Goal: Transaction & Acquisition: Obtain resource

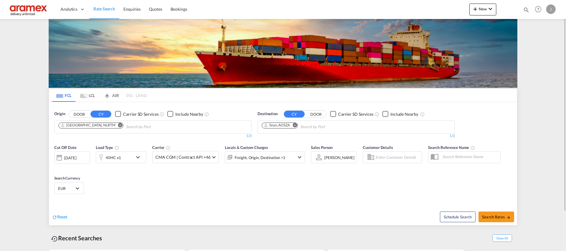
click at [295, 126] on md-icon "Remove" at bounding box center [294, 125] width 4 height 4
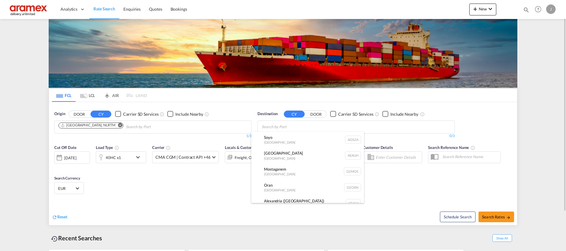
paste input "Labuan"
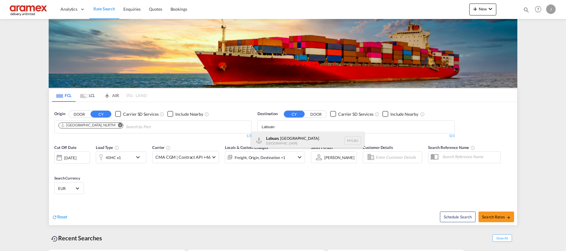
type input "Labuan"
click at [288, 135] on div "Labuan , [GEOGRAPHIC_DATA] [GEOGRAPHIC_DATA] [GEOGRAPHIC_DATA]" at bounding box center [307, 141] width 113 height 18
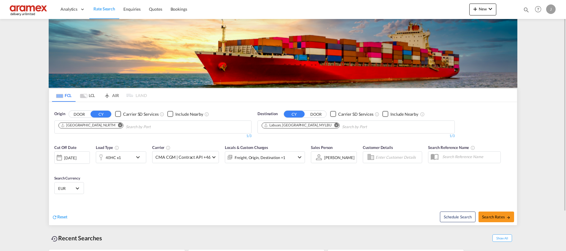
click at [89, 96] on md-tab-item "LCL" at bounding box center [88, 95] width 24 height 13
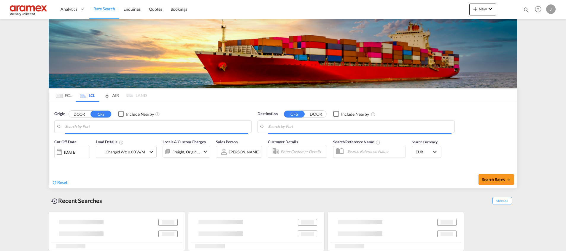
type input "[GEOGRAPHIC_DATA], NLRTM"
type input "Laem Chabang, THLCH"
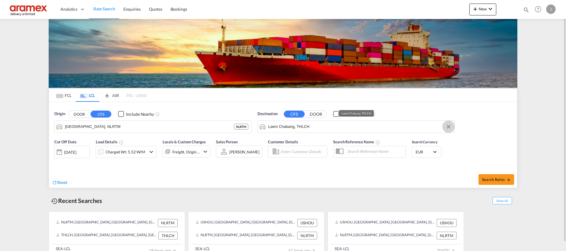
click at [451, 127] on button "Clear Input" at bounding box center [448, 126] width 9 height 9
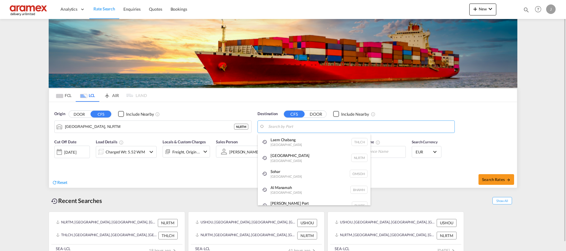
paste input "Labuan"
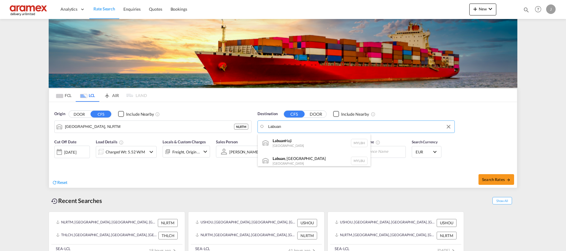
paste input "Bintulu"
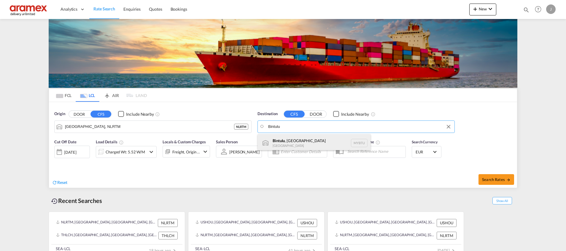
click at [295, 141] on div "[GEOGRAPHIC_DATA] , [GEOGRAPHIC_DATA] [GEOGRAPHIC_DATA] MYBTU" at bounding box center [314, 143] width 113 height 18
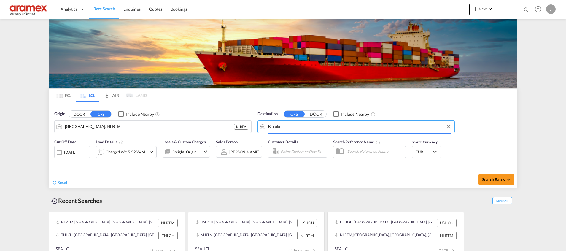
type input "Bintulu, [GEOGRAPHIC_DATA], MYBTU"
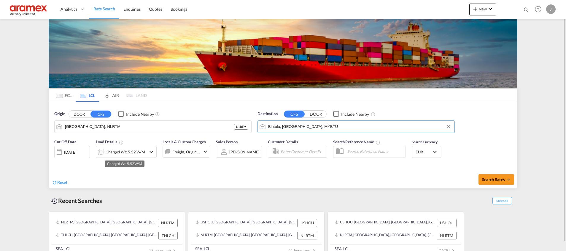
click at [120, 151] on div "Charged Wt: 5.52 W/M" at bounding box center [125, 152] width 39 height 8
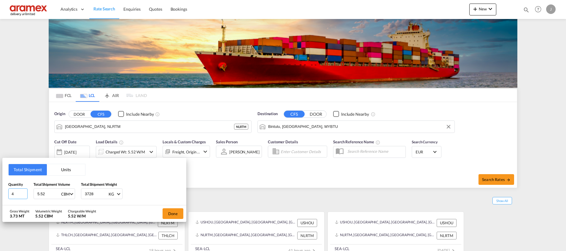
drag, startPoint x: 16, startPoint y: 195, endPoint x: 2, endPoint y: 195, distance: 14.5
click at [2, 195] on div "Total Shipment Units Quantity 4 Total Shipment Volume 5.52 CBM CBM CFT Total Sh…" at bounding box center [283, 125] width 566 height 251
type input "1"
drag, startPoint x: 51, startPoint y: 195, endPoint x: 24, endPoint y: 194, distance: 26.4
click at [24, 194] on div "Quantity 1 Total Shipment Volume 5.52 CBM CBM CFT Total Shipment Weight 3728 KG…" at bounding box center [94, 190] width 172 height 18
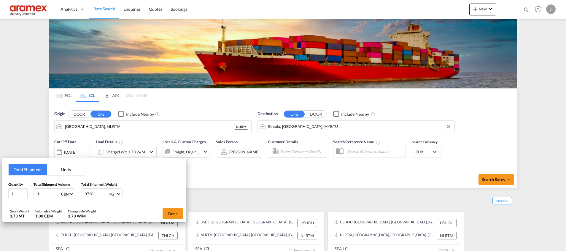
type input "1"
drag, startPoint x: 97, startPoint y: 194, endPoint x: 70, endPoint y: 193, distance: 27.6
click at [70, 193] on div "Quantity 1 Total Shipment Volume 1 CBM CBM CFT Total Shipment Weight 3728 KG KG…" at bounding box center [94, 190] width 172 height 18
paste input "number"
type input "904"
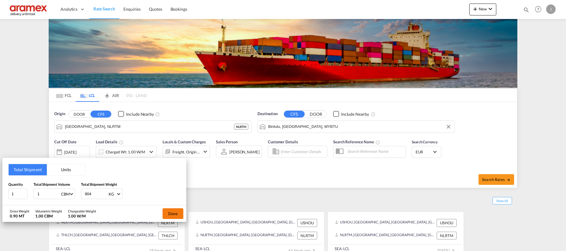
click at [172, 211] on button "Done" at bounding box center [172, 213] width 21 height 11
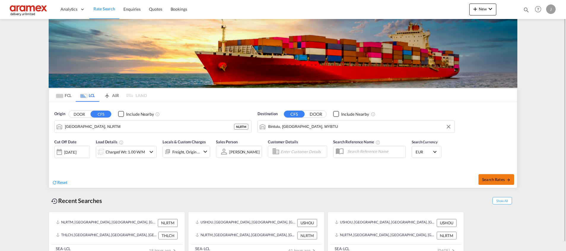
click at [489, 179] on span "Search Rates" at bounding box center [496, 179] width 28 height 5
type input "NLRTM to MYBTU / [DATE]"
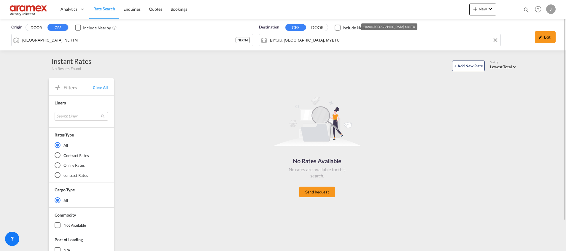
click at [274, 40] on md-autocomplete-wrap "Bintulu, [GEOGRAPHIC_DATA], MYBTU" at bounding box center [383, 42] width 228 height 12
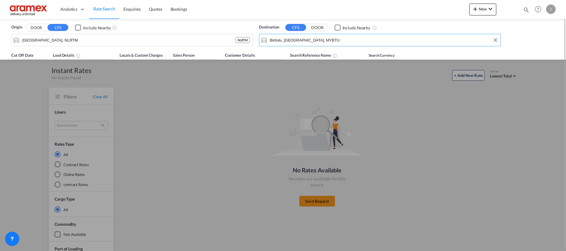
click at [274, 40] on input "Bintulu, [GEOGRAPHIC_DATA], MYBTU" at bounding box center [383, 40] width 227 height 9
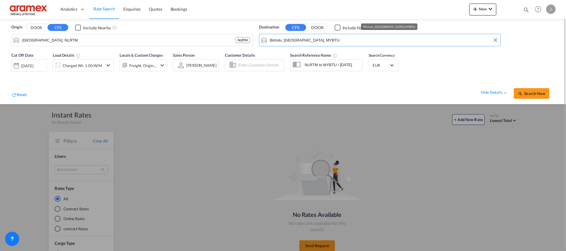
click at [278, 39] on input "Bintulu, [GEOGRAPHIC_DATA], MYBTU" at bounding box center [383, 40] width 227 height 9
click at [153, 10] on span "Quotes" at bounding box center [155, 9] width 13 height 5
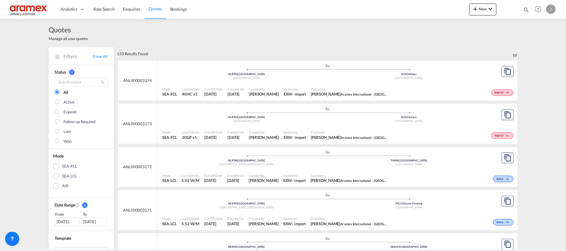
click at [53, 178] on div "SEA-LCL" at bounding box center [56, 176] width 6 height 6
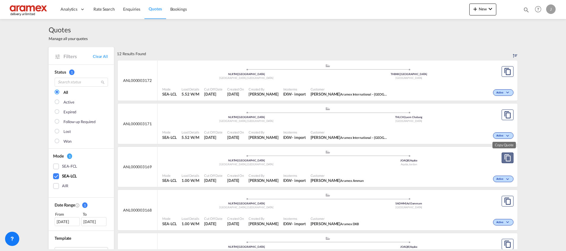
click at [505, 156] on md-icon "assets/icons/custom/copyQuote.svg" at bounding box center [507, 157] width 7 height 7
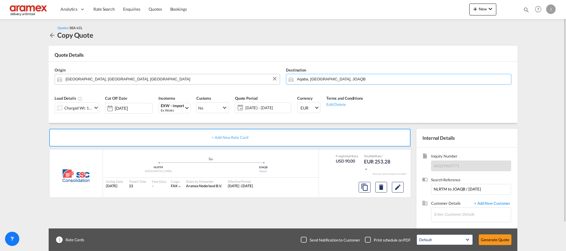
drag, startPoint x: 289, startPoint y: 79, endPoint x: 272, endPoint y: 78, distance: 16.3
click at [275, 78] on div "Origin [GEOGRAPHIC_DATA], [GEOGRAPHIC_DATA], NLRTM Destination [GEOGRAPHIC_DATA…" at bounding box center [283, 76] width 462 height 28
click at [316, 75] on input "Aqaba, [GEOGRAPHIC_DATA], JOAQB" at bounding box center [402, 79] width 211 height 10
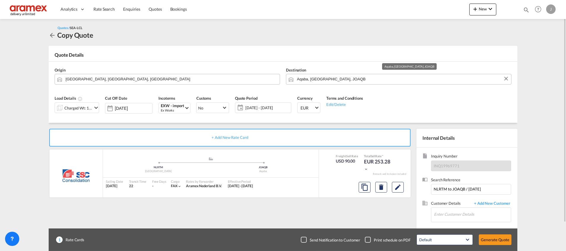
paste input "Bintulu"
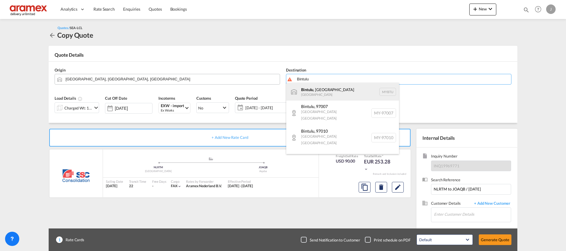
click at [347, 94] on div "[GEOGRAPHIC_DATA] , [GEOGRAPHIC_DATA] [GEOGRAPHIC_DATA] MYBTU" at bounding box center [342, 92] width 113 height 18
type input "Bintulu, [GEOGRAPHIC_DATA], MYBTU"
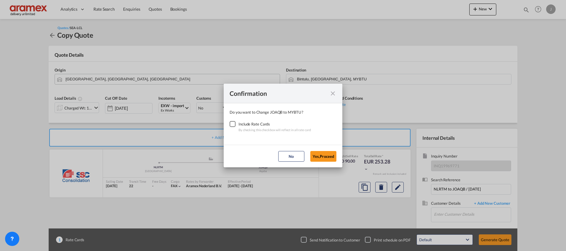
click at [235, 123] on div "Checkbox No Ink" at bounding box center [232, 124] width 6 height 6
click at [322, 154] on button "Yes,Proceed" at bounding box center [323, 156] width 26 height 11
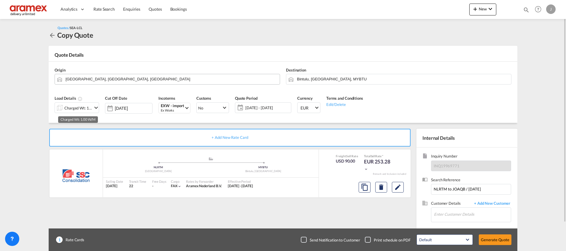
click at [81, 108] on div "Charged Wt: 1.00 W/M" at bounding box center [78, 108] width 28 height 8
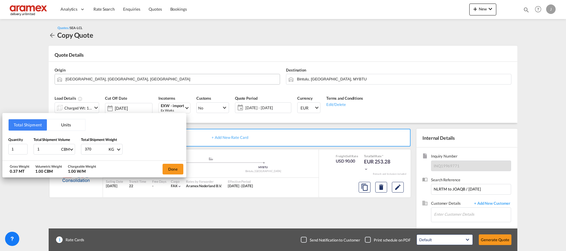
drag, startPoint x: 93, startPoint y: 149, endPoint x: 72, endPoint y: 144, distance: 21.6
click at [73, 146] on div "Quantity 1 Total Shipment Volume 1 CBM CBM CFT Total Shipment Weight 370 KG KG …" at bounding box center [94, 146] width 172 height 18
type input "904"
drag, startPoint x: 47, startPoint y: 147, endPoint x: 28, endPoint y: 144, distance: 19.2
click at [28, 144] on div "Quantity 1 Total Shipment Volume 1 CBM CBM CFT Total Shipment Weight 904 KG KG …" at bounding box center [94, 146] width 172 height 18
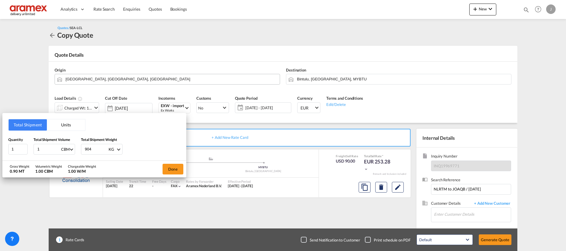
paste input ".44"
type input "1.44"
click at [172, 170] on button "Done" at bounding box center [172, 169] width 21 height 11
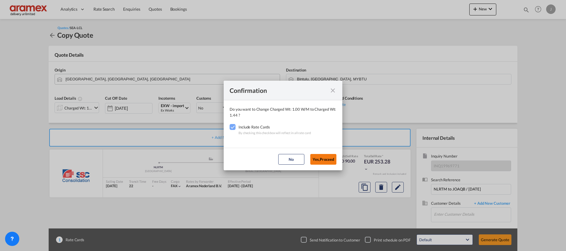
click at [328, 159] on button "Yes,Proceed" at bounding box center [323, 159] width 26 height 11
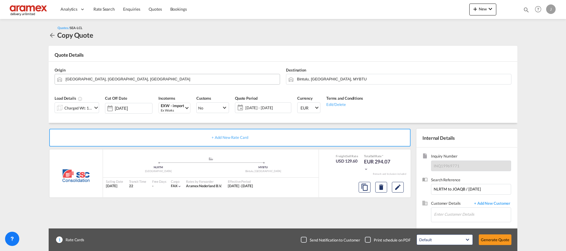
scroll to position [32, 0]
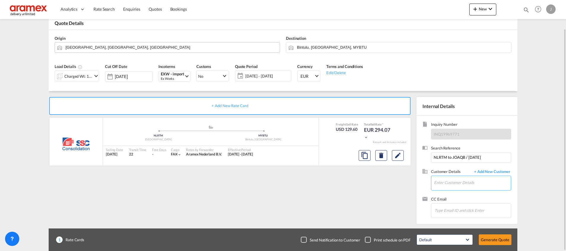
click at [450, 183] on input "Enter Customer Details" at bounding box center [472, 182] width 77 height 13
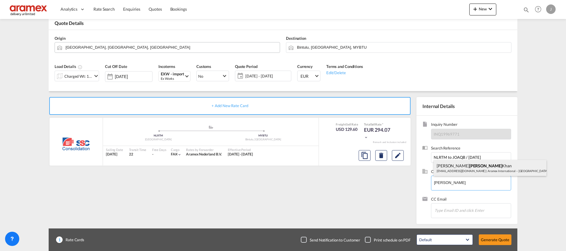
click at [453, 165] on div "[PERSON_NAME] [PERSON_NAME][EMAIL_ADDRESS][DOMAIN_NAME] | Aramex International …" at bounding box center [489, 168] width 113 height 16
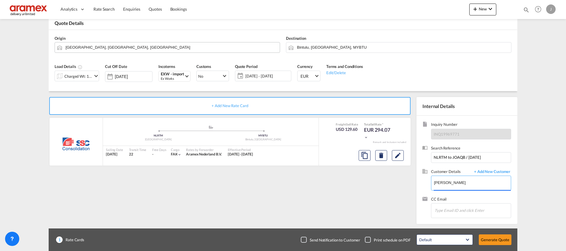
type input "Aramex International – [GEOGRAPHIC_DATA], [GEOGRAPHIC_DATA], [PERSON_NAME], [EM…"
click at [492, 243] on button "Generate Quote" at bounding box center [495, 239] width 33 height 11
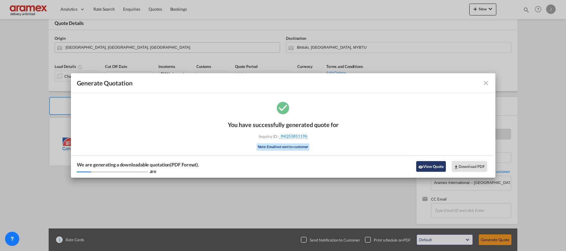
click at [429, 165] on button "View Quote" at bounding box center [431, 166] width 30 height 11
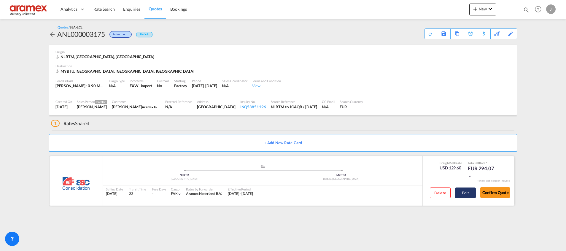
click at [465, 192] on button "Edit" at bounding box center [465, 192] width 21 height 11
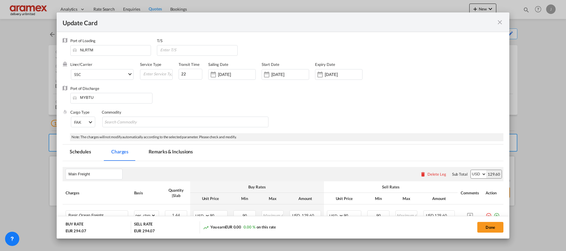
select select "per_cbm"
select select "per_shipment"
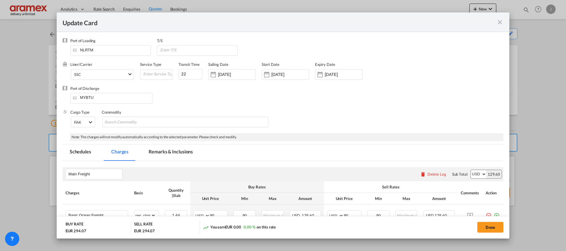
select select "per_shipment"
select select "% on pickup"
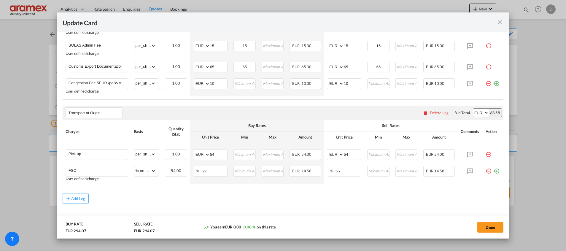
scroll to position [288, 0]
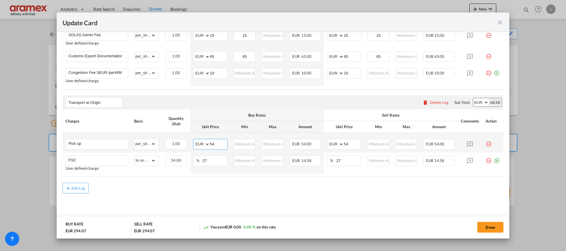
drag, startPoint x: 219, startPoint y: 143, endPoint x: 189, endPoint y: 143, distance: 29.4
click at [190, 143] on td "AED AFN ALL AMD ANG AOA ARS AUD AWG AZN BAM BBD BDT BGN BHD BIF BMD BND [PERSON…" at bounding box center [210, 143] width 40 height 20
type input "73"
drag, startPoint x: 350, startPoint y: 143, endPoint x: 315, endPoint y: 141, distance: 34.1
click at [318, 143] on tr "Pick up Please Enter Already Exists gross_weight volumetric_weight per_shipment…" at bounding box center [283, 143] width 441 height 20
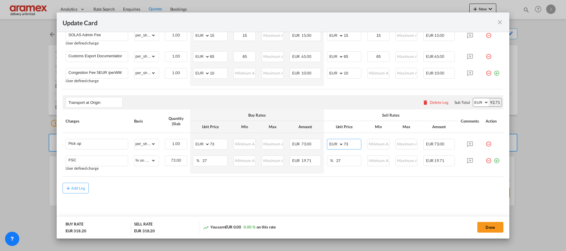
type input "73"
click at [283, 194] on md-content "Main Freight Please enter leg name Leg Name Already Exists Delete Leg Sub Total…" at bounding box center [283, 49] width 441 height 352
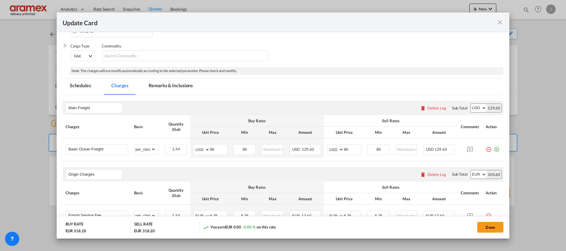
scroll to position [0, 0]
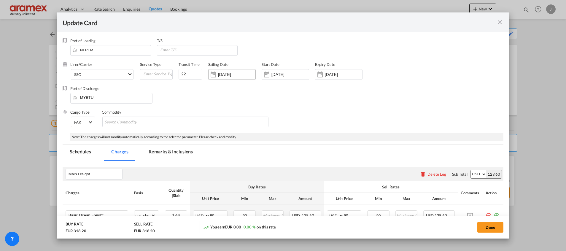
click at [228, 77] on input "[DATE]" at bounding box center [236, 74] width 37 height 5
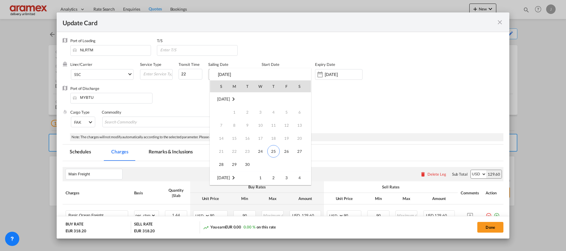
scroll to position [79, 0]
click at [249, 127] on span "14" at bounding box center [247, 125] width 12 height 12
type input "[DATE]"
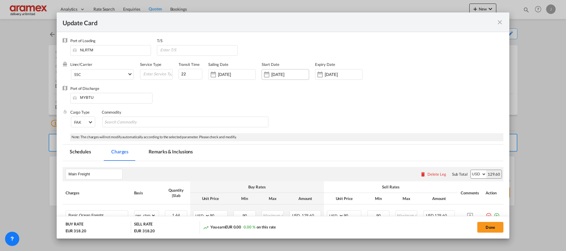
click at [282, 75] on input "[DATE]" at bounding box center [289, 74] width 37 height 5
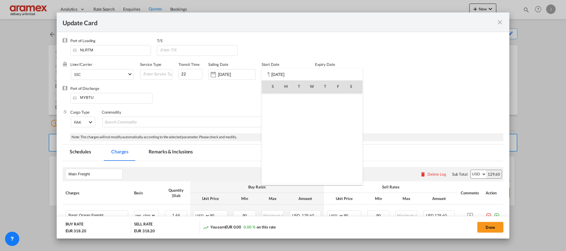
scroll to position [137333, 0]
click at [325, 151] on span "25" at bounding box center [325, 151] width 12 height 12
type input "[DATE]"
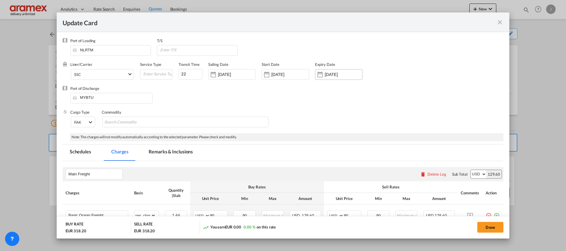
click at [327, 72] on input "[DATE]" at bounding box center [343, 74] width 37 height 5
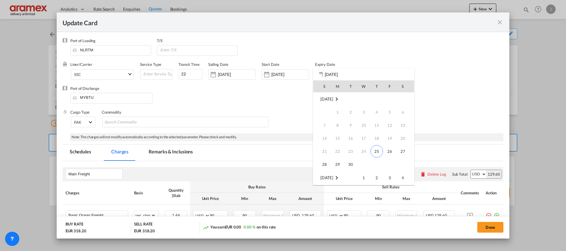
scroll to position [79, 0]
click at [402, 137] on span "25" at bounding box center [403, 138] width 12 height 12
type input "[DATE]"
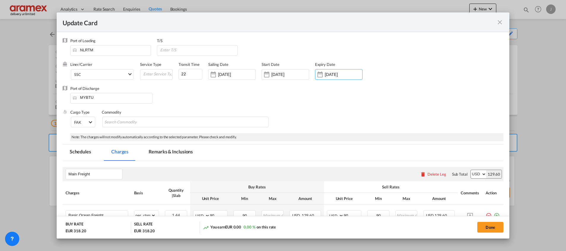
click at [343, 125] on div "Cargo Type FAK FAK GCR GDSM General Cargo Hazardous Cargo Ambient Foodstuff Chi…" at bounding box center [286, 121] width 433 height 24
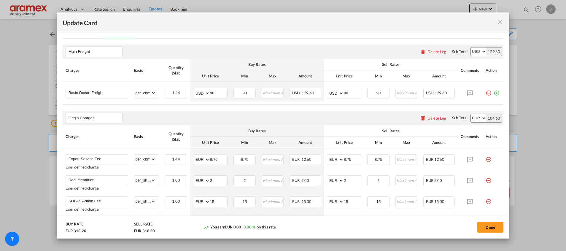
scroll to position [133, 0]
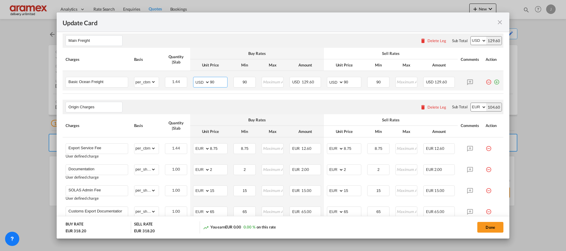
drag, startPoint x: 218, startPoint y: 84, endPoint x: 195, endPoint y: 82, distance: 23.2
click at [195, 82] on md-input-container "AED AFN ALL AMD ANG AOA ARS AUD AWG AZN BAM BBD BDT BGN BHD BIF BMD BND [PERSON…" at bounding box center [210, 82] width 34 height 11
paste input "134.0"
click at [217, 80] on input "134" at bounding box center [218, 81] width 17 height 9
click at [214, 82] on input "134" at bounding box center [218, 81] width 17 height 9
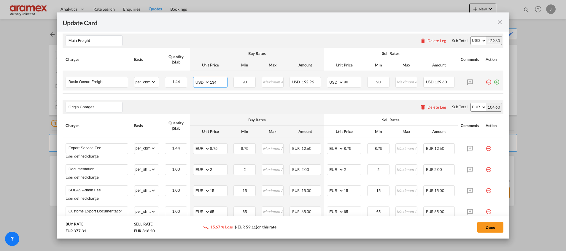
click at [214, 82] on input "134" at bounding box center [218, 81] width 17 height 9
type input "134"
click at [248, 82] on input "90" at bounding box center [244, 81] width 21 height 9
paste input "134"
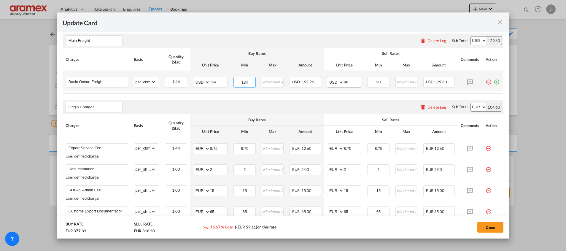
type input "134"
click at [339, 81] on select "AED AFN ALL AMD ANG AOA ARS AUD AWG AZN BAM BBD BDT BGN BHD BIF BMD BND BOB BRL…" at bounding box center [335, 82] width 15 height 8
click at [348, 80] on input "90" at bounding box center [352, 81] width 17 height 9
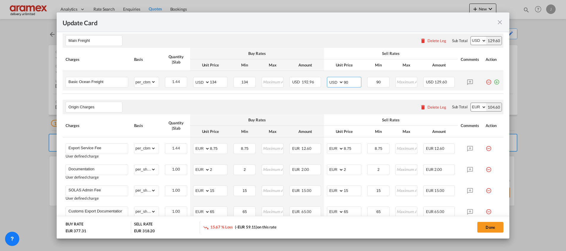
paste input "134"
type input "134"
click at [375, 81] on input "90" at bounding box center [378, 81] width 21 height 9
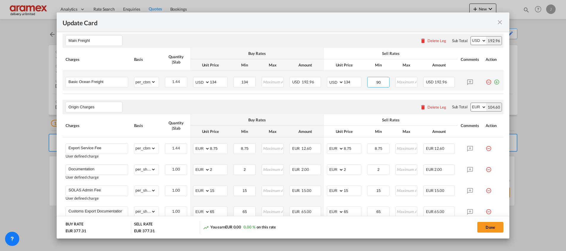
paste input "134"
type input "134"
click at [359, 96] on air-lcl-rate-modification "Main Freight Please enter leg name Leg Name Already Exists Delete Leg Sub Total…" at bounding box center [283, 188] width 441 height 321
click at [493, 81] on md-icon "icon-plus-circle-outline green-400-fg" at bounding box center [496, 80] width 6 height 6
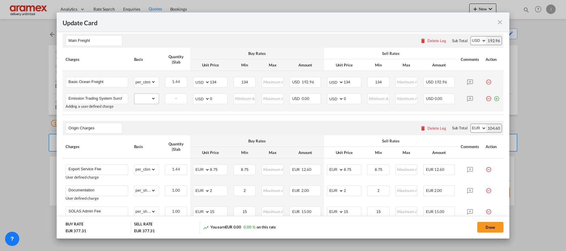
scroll to position [0, 16]
type input "Emission Trading System Surcharge"
click at [145, 101] on select "gross_weight volumetric_weight per_shipment per_bl per_km per_hawb per_kg flat …" at bounding box center [145, 98] width 22 height 9
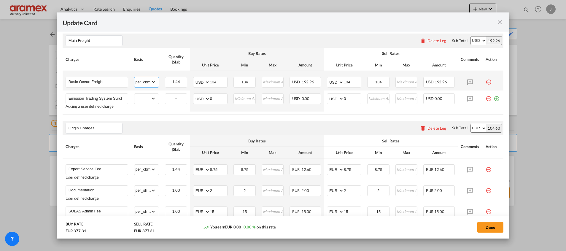
click at [146, 83] on select "gross_weight volumetric_weight per_shipment per_bl per_km per_hawb per_kg flat …" at bounding box center [145, 81] width 22 height 9
select select "per_w/m"
click at [134, 77] on select "gross_weight volumetric_weight per_shipment per_bl per_km per_hawb per_kg flat …" at bounding box center [145, 81] width 22 height 9
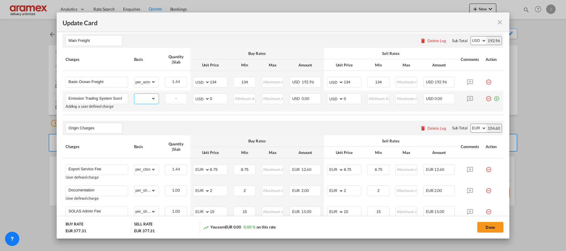
click at [148, 100] on select "gross_weight volumetric_weight per_shipment per_bl per_km per_hawb per_kg flat …" at bounding box center [145, 98] width 22 height 9
select select "per_w/m"
click at [134, 94] on select "gross_weight volumetric_weight per_shipment per_bl per_km per_hawb per_kg flat …" at bounding box center [145, 98] width 22 height 9
drag, startPoint x: 219, startPoint y: 97, endPoint x: 195, endPoint y: 97, distance: 23.7
click at [195, 97] on md-input-container "AED AFN ALL AMD ANG AOA ARS AUD AWG AZN BAM BBD BDT BGN BHD BIF BMD BND BOB BRL…" at bounding box center [210, 98] width 34 height 11
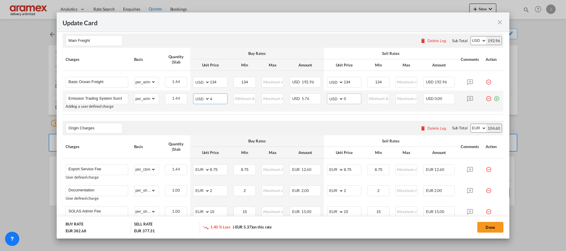
type input "4"
drag, startPoint x: 349, startPoint y: 98, endPoint x: 335, endPoint y: 99, distance: 13.7
click at [335, 99] on md-input-container "AED AFN ALL AMD ANG AOA ARS AUD AWG AZN BAM BBD BDT BGN BHD BIF BMD BND BOB BRL…" at bounding box center [344, 98] width 34 height 11
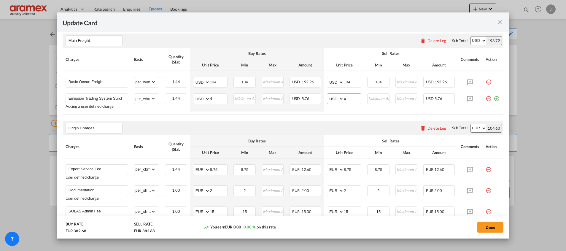
type input "4"
drag, startPoint x: 273, startPoint y: 125, endPoint x: 289, endPoint y: 123, distance: 16.5
click at [273, 125] on div "Origin Charges Please enter leg name Leg Name Already Exists Delete Leg Sub Tot…" at bounding box center [283, 128] width 441 height 14
click at [493, 97] on md-icon "icon-plus-circle-outline green-400-fg" at bounding box center [496, 96] width 6 height 6
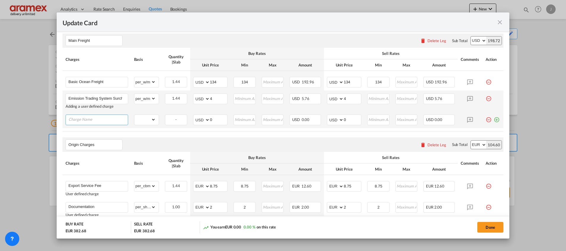
click at [98, 120] on input "Charge Name" at bounding box center [97, 119] width 59 height 9
paste input "IMO2020"
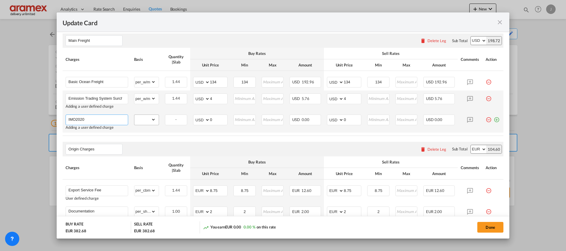
type input "IMO2020"
click at [148, 121] on select "gross_weight volumetric_weight per_shipment per_bl per_km per_hawb per_kg flat …" at bounding box center [145, 119] width 22 height 9
select select "per_w/m"
click at [134, 115] on select "gross_weight volumetric_weight per_shipment per_bl per_km per_hawb per_kg flat …" at bounding box center [145, 119] width 22 height 9
drag, startPoint x: 213, startPoint y: 118, endPoint x: 198, endPoint y: 119, distance: 15.4
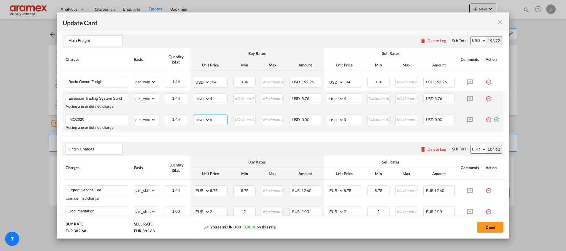
click at [198, 119] on md-input-container "AED AFN ALL AMD ANG AOA ARS AUD AWG AZN BAM BBD BDT BGN BHD BIF BMD BND BOB BRL…" at bounding box center [210, 119] width 34 height 11
type input "1"
drag, startPoint x: 345, startPoint y: 118, endPoint x: 330, endPoint y: 119, distance: 15.1
click at [330, 119] on md-input-container "AED AFN ALL AMD ANG AOA ARS AUD AWG AZN BAM BBD BDT BGN BHD BIF BMD BND BOB BRL…" at bounding box center [344, 119] width 34 height 11
type input "1"
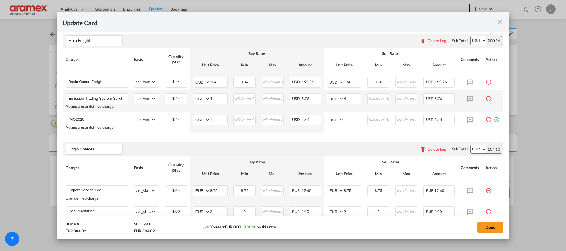
drag, startPoint x: 335, startPoint y: 136, endPoint x: 332, endPoint y: 137, distance: 3.6
click at [335, 136] on air-lcl-rate-modification "Main Freight Please enter leg name Leg Name Already Exists Delete Leg Sub Total…" at bounding box center [283, 209] width 441 height 363
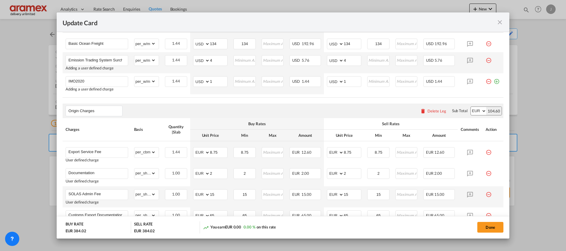
scroll to position [222, 0]
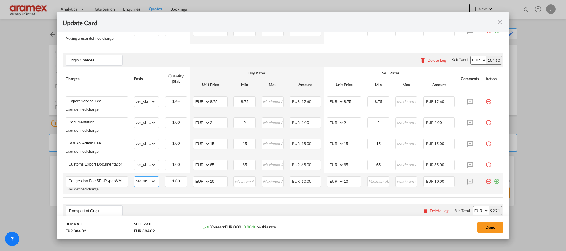
click at [145, 182] on select "gross_weight volumetric_weight per_shipment per_bl per_km per_hawb per_kg flat …" at bounding box center [145, 180] width 22 height 9
select select "per_w/m"
click at [134, 176] on select "gross_weight volumetric_weight per_shipment per_bl per_km per_hawb per_kg flat …" at bounding box center [145, 180] width 22 height 9
drag, startPoint x: 218, startPoint y: 183, endPoint x: 202, endPoint y: 183, distance: 15.4
click at [203, 183] on md-input-container "AED AFN ALL AMD ANG AOA ARS AUD AWG AZN BAM BBD BDT BGN BHD BIF BMD BND [PERSON…" at bounding box center [210, 181] width 34 height 11
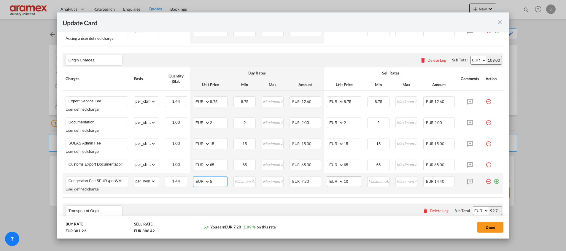
type input "5"
drag, startPoint x: 351, startPoint y: 180, endPoint x: 329, endPoint y: 180, distance: 21.6
click at [330, 180] on md-input-container "AED AFN ALL AMD ANG AOA ARS AUD AWG AZN BAM BBD BDT BGN BHD BIF BMD BND [PERSON…" at bounding box center [344, 181] width 34 height 11
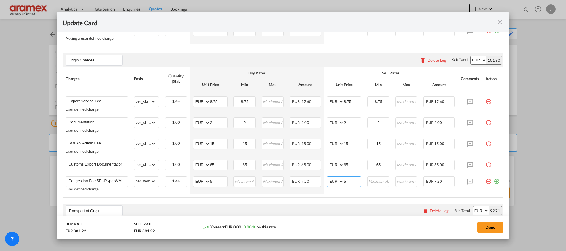
type input "5"
click at [319, 200] on air-lcl-rate-modification "Main Freight Please enter leg name Leg Name Already Exists Delete Leg Sub Total…" at bounding box center [283, 120] width 441 height 363
click at [240, 181] on input "Update CardPort of ..." at bounding box center [244, 180] width 21 height 9
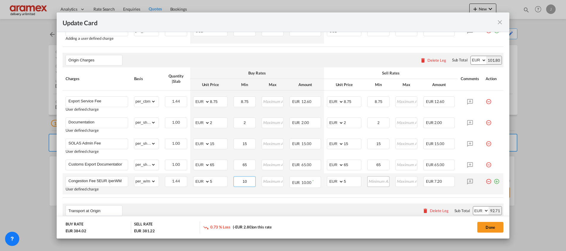
type input "10"
click at [378, 181] on input "Update CardPort of ..." at bounding box center [378, 180] width 21 height 9
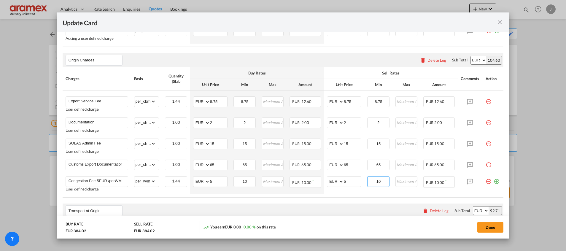
type input "10"
drag, startPoint x: 353, startPoint y: 194, endPoint x: 351, endPoint y: 199, distance: 5.3
click at [353, 195] on table "Charges Basis Quantity | Slab Buy Rates Sell Rates Comments Action Unit Price M…" at bounding box center [283, 132] width 441 height 130
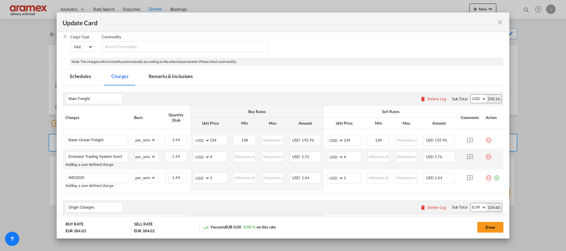
scroll to position [89, 0]
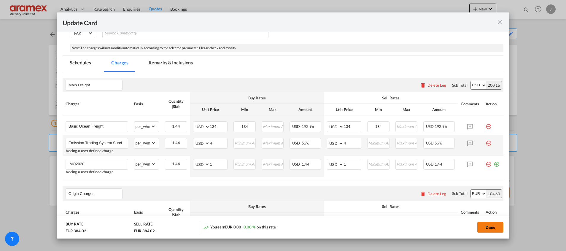
click at [488, 225] on button "Done" at bounding box center [490, 227] width 26 height 11
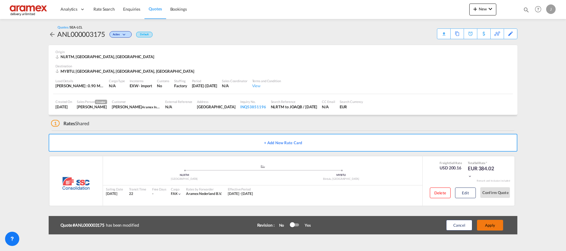
click at [489, 224] on button "Apply" at bounding box center [490, 225] width 26 height 11
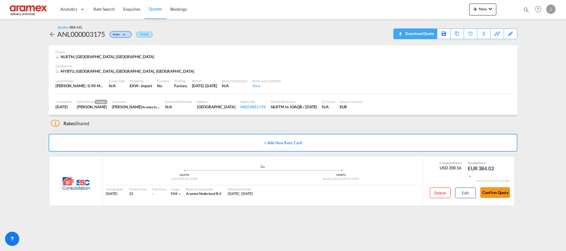
click at [401, 33] on md-icon "icon-download" at bounding box center [399, 32] width 7 height 4
click at [469, 191] on button "Edit" at bounding box center [465, 192] width 21 height 11
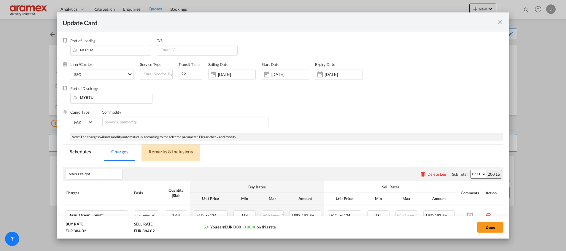
click at [168, 155] on md-tab-item "Remarks & Inclusions" at bounding box center [170, 152] width 58 height 16
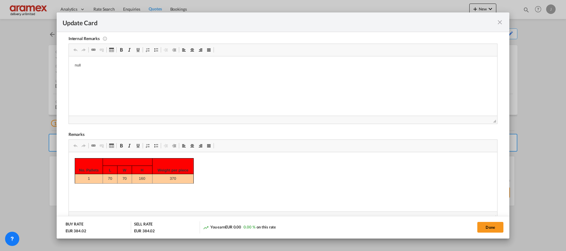
scroll to position [178, 0]
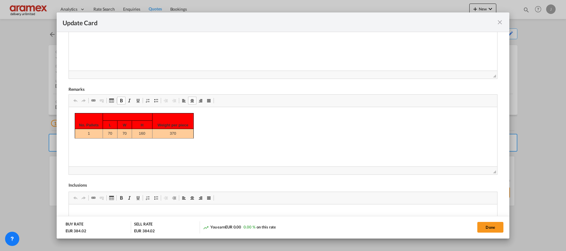
drag, startPoint x: 78, startPoint y: 122, endPoint x: 197, endPoint y: 136, distance: 119.4
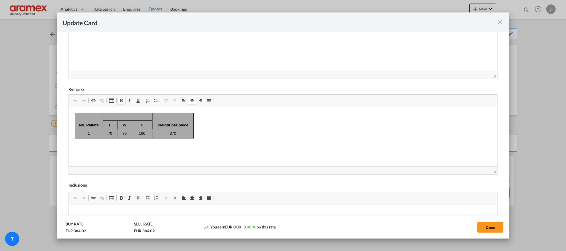
drag, startPoint x: 79, startPoint y: 126, endPoint x: 201, endPoint y: 139, distance: 122.6
click at [201, 139] on html "No. Pallets Weight per piece L W H 1 70 70 160 370" at bounding box center [282, 125] width 428 height 37
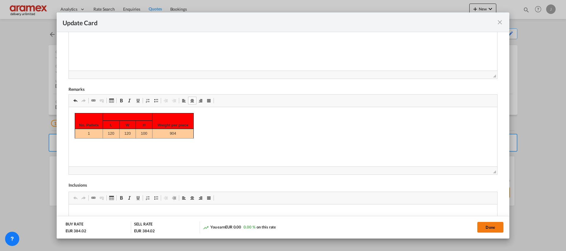
click at [488, 227] on button "Done" at bounding box center [490, 227] width 26 height 11
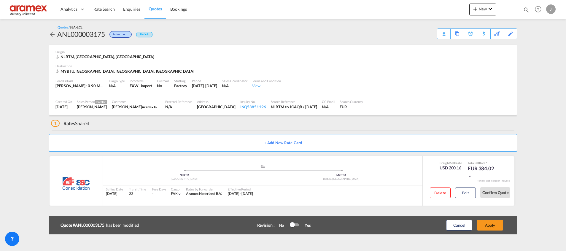
scroll to position [61, 0]
click at [488, 227] on button "Apply" at bounding box center [490, 225] width 26 height 11
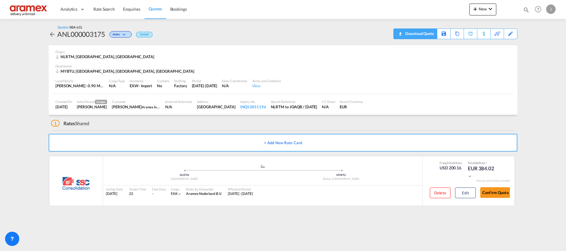
click at [428, 30] on div "Download Quote" at bounding box center [419, 33] width 30 height 9
